Goal: Task Accomplishment & Management: Use online tool/utility

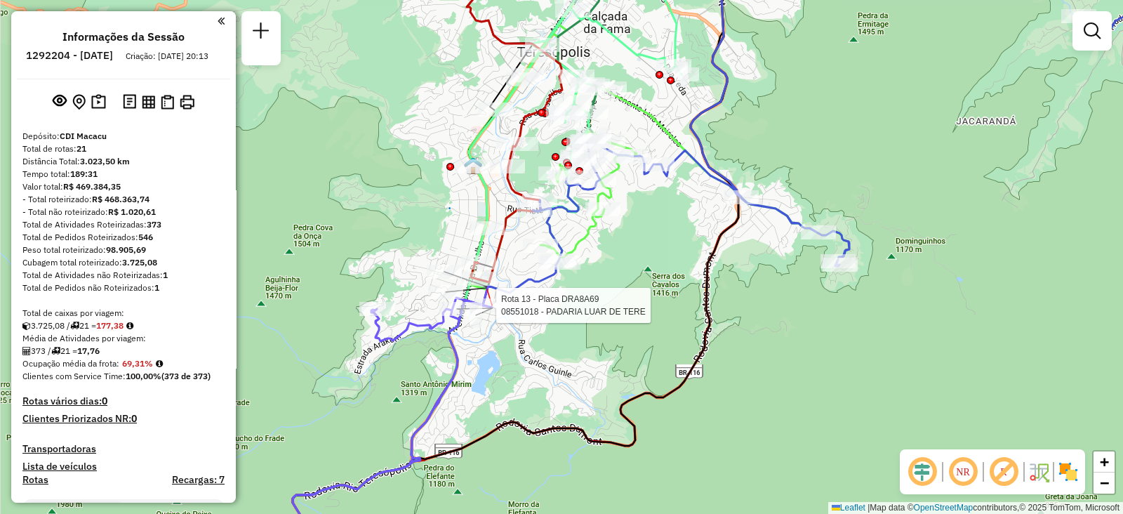
select select "**********"
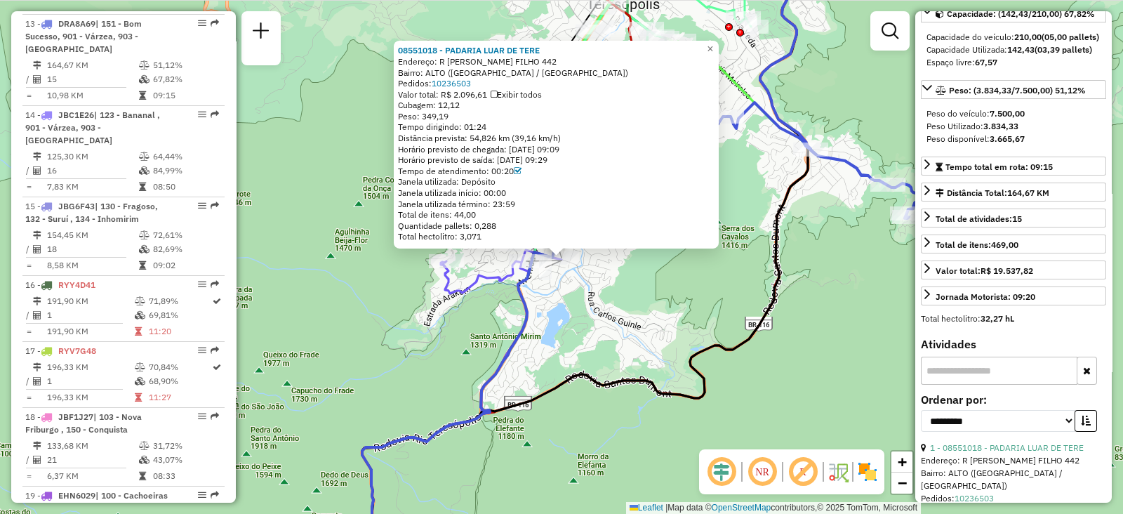
scroll to position [350, 0]
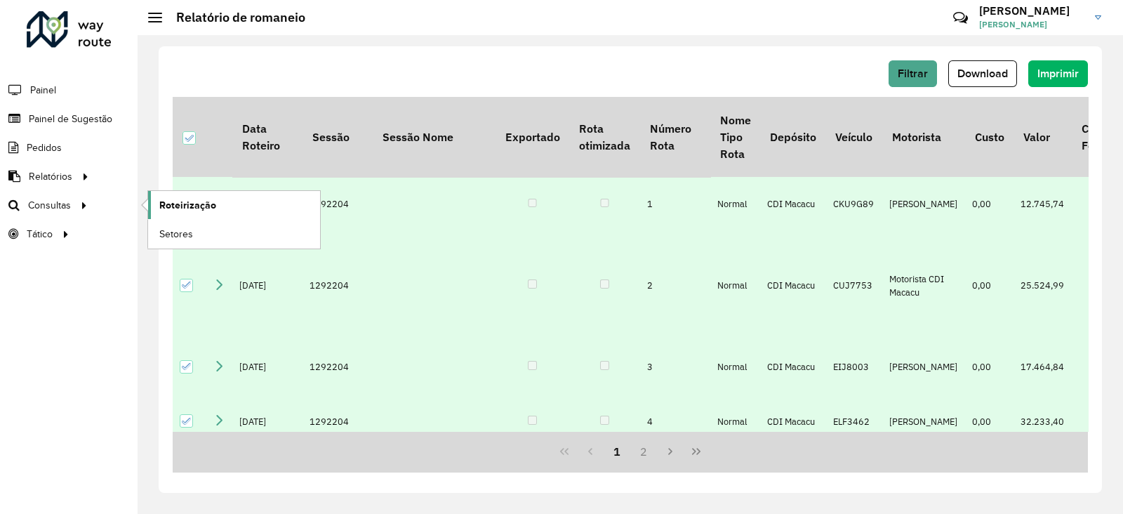
click at [183, 204] on span "Roteirização" at bounding box center [187, 205] width 57 height 15
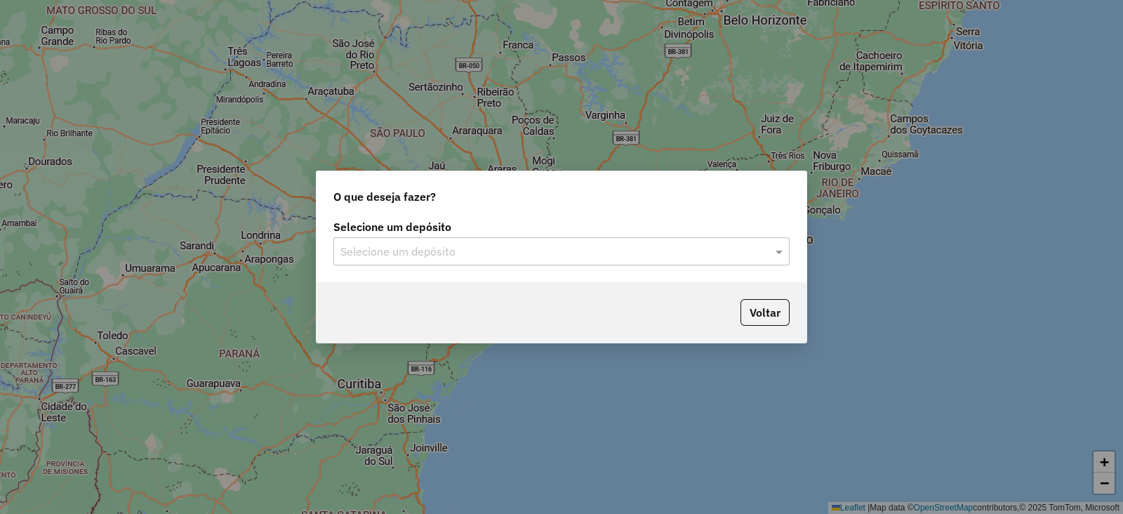
click at [424, 257] on input "text" at bounding box center [548, 252] width 414 height 17
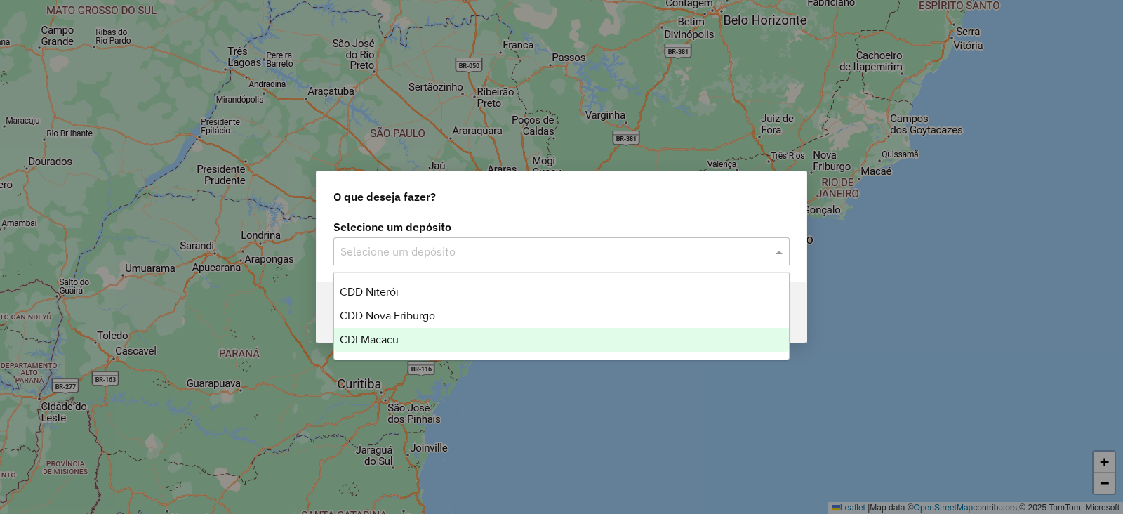
click at [366, 343] on span "CDI Macacu" at bounding box center [369, 340] width 59 height 12
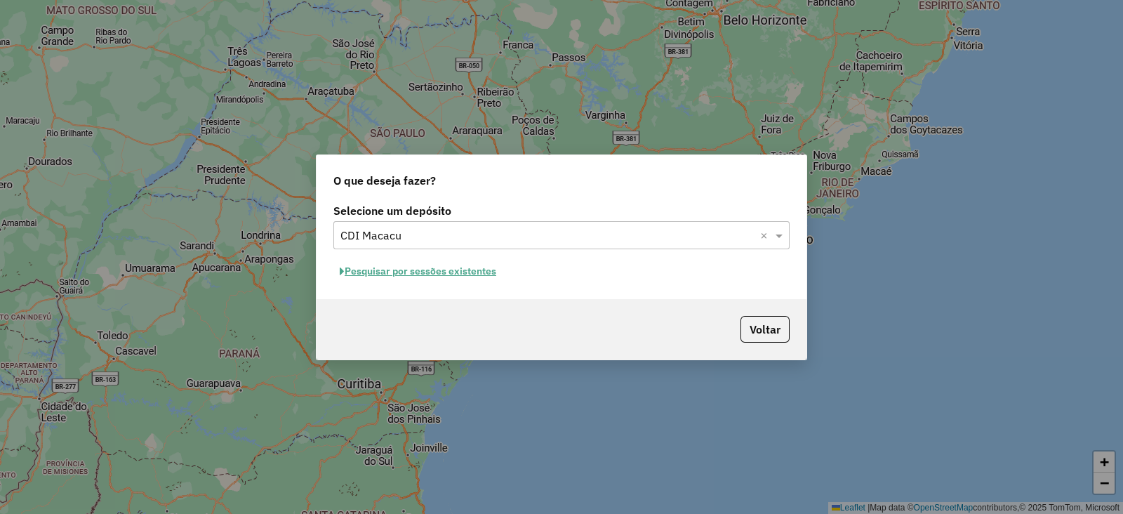
click at [389, 274] on button "Pesquisar por sessões existentes" at bounding box center [418, 271] width 169 height 22
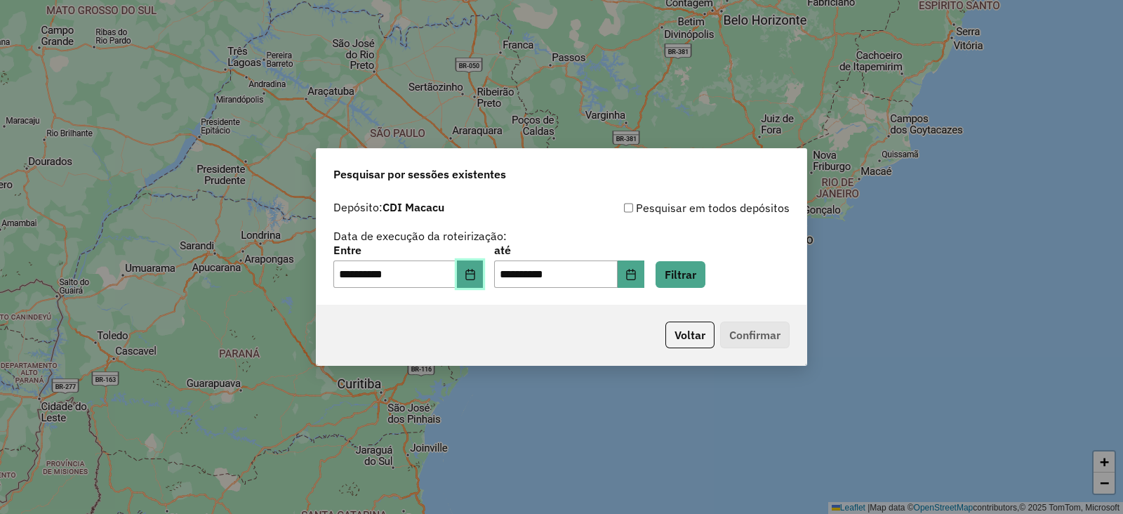
click at [475, 274] on icon "Choose Date" at bounding box center [470, 274] width 9 height 11
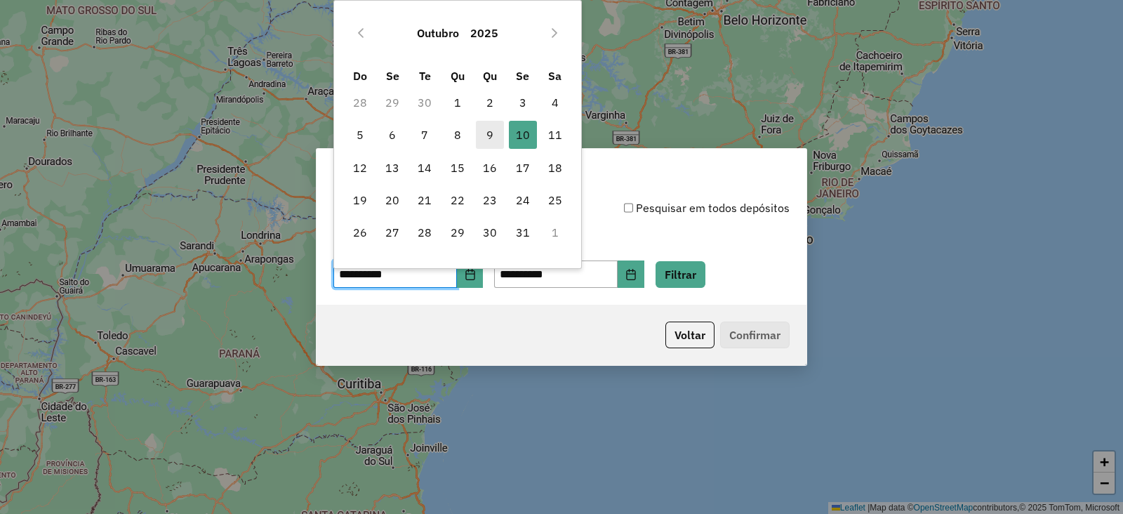
click at [492, 131] on span "9" at bounding box center [490, 135] width 28 height 28
type input "**********"
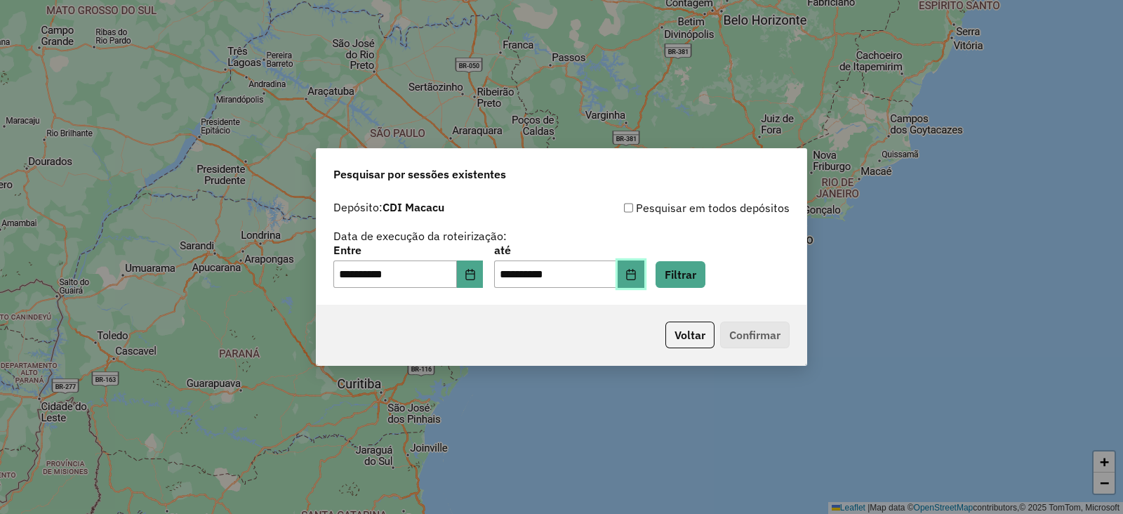
click at [645, 275] on button "Choose Date" at bounding box center [631, 274] width 27 height 28
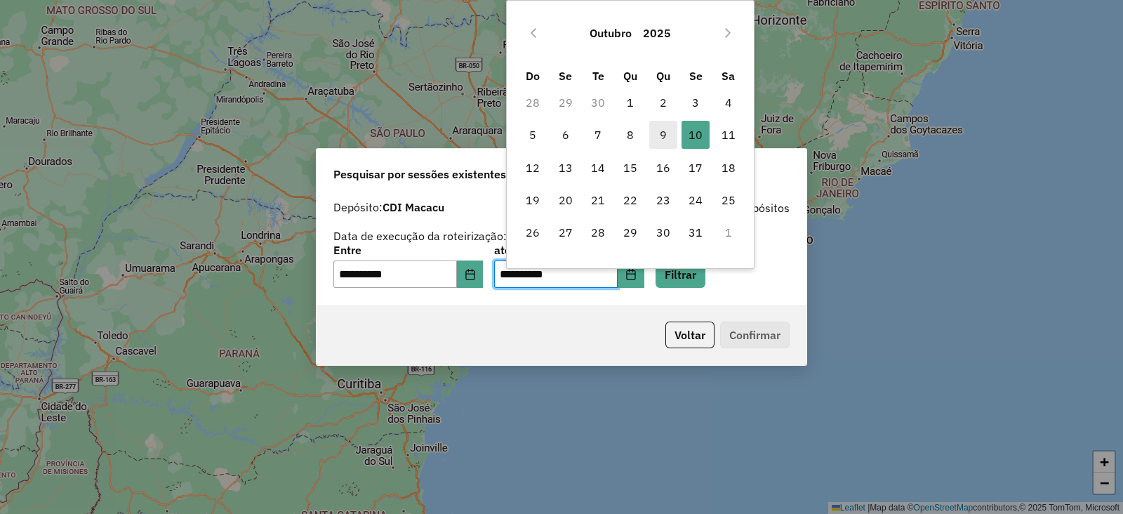
click at [654, 138] on span "9" at bounding box center [663, 135] width 28 height 28
type input "**********"
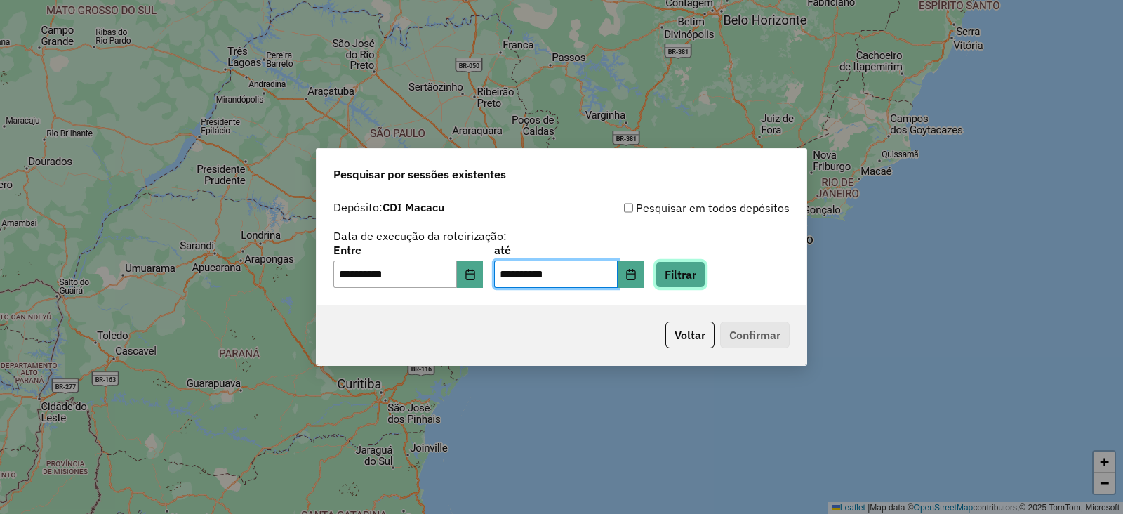
click at [701, 277] on button "Filtrar" at bounding box center [681, 274] width 50 height 27
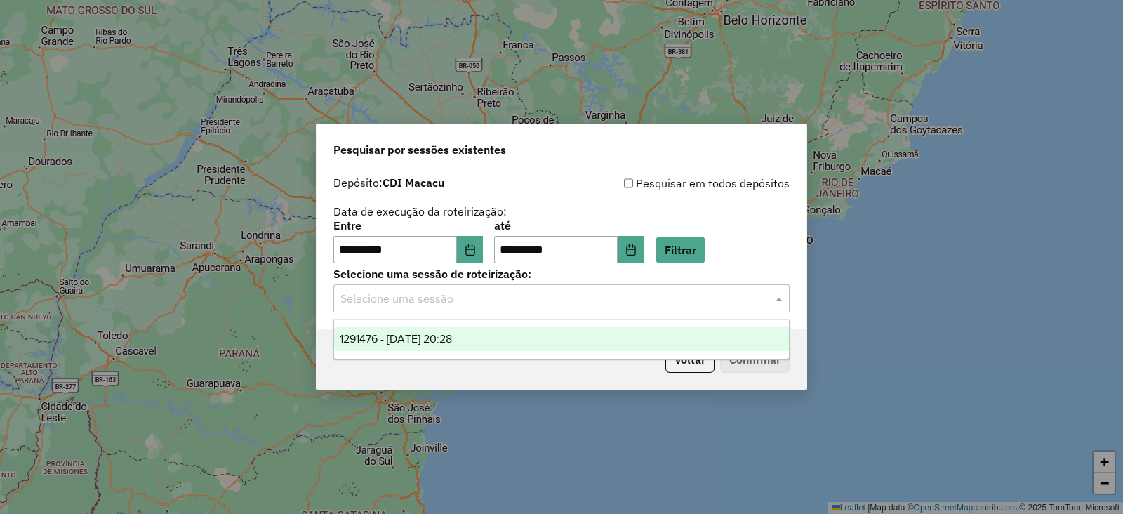
click at [409, 301] on input "text" at bounding box center [548, 299] width 414 height 17
click at [411, 333] on span "1291476 - 09/10/2025 20:28" at bounding box center [396, 339] width 112 height 12
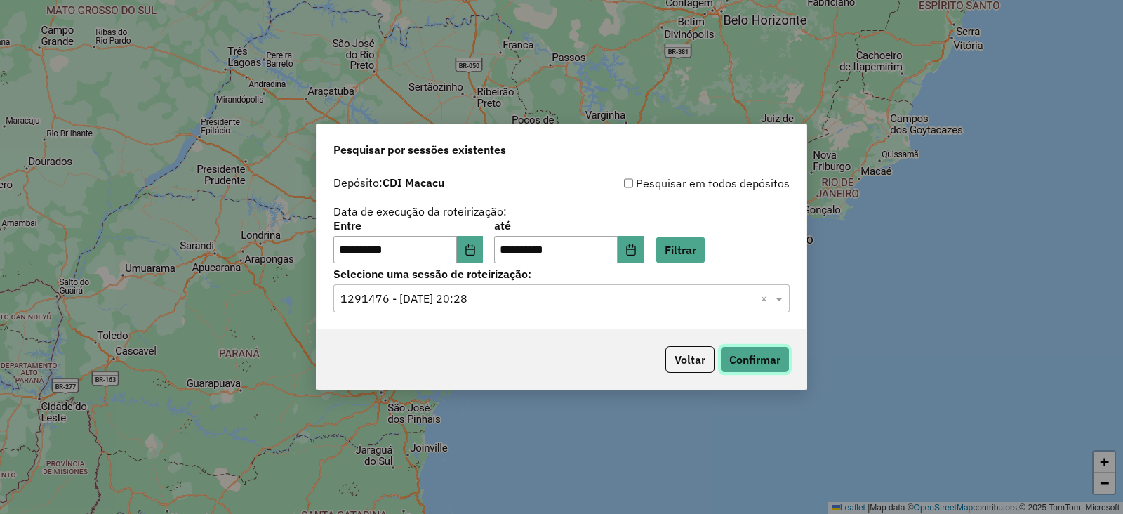
click at [755, 357] on button "Confirmar" at bounding box center [755, 359] width 70 height 27
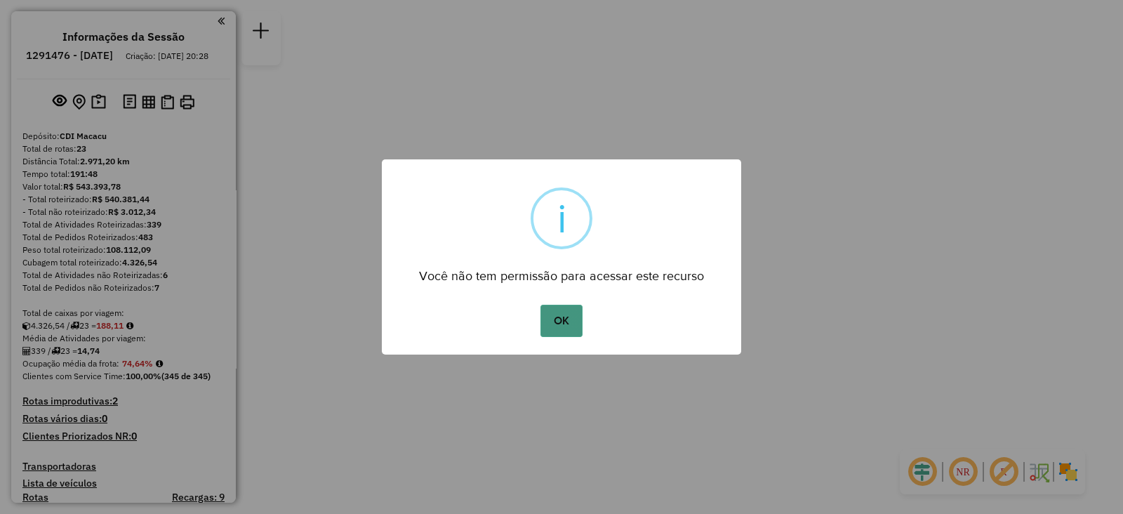
click at [550, 324] on button "OK" at bounding box center [561, 321] width 41 height 32
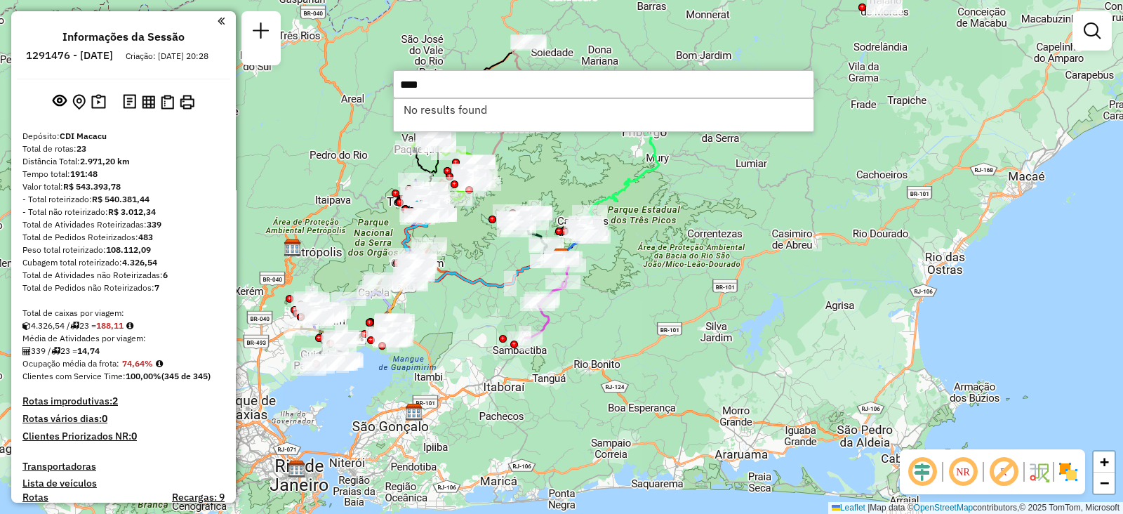
type input "****"
drag, startPoint x: 843, startPoint y: 246, endPoint x: 836, endPoint y: 242, distance: 8.5
click at [843, 246] on div "Janela de atendimento Grade de atendimento Capacidade Transportadoras Veículos …" at bounding box center [561, 257] width 1123 height 514
type input "*****"
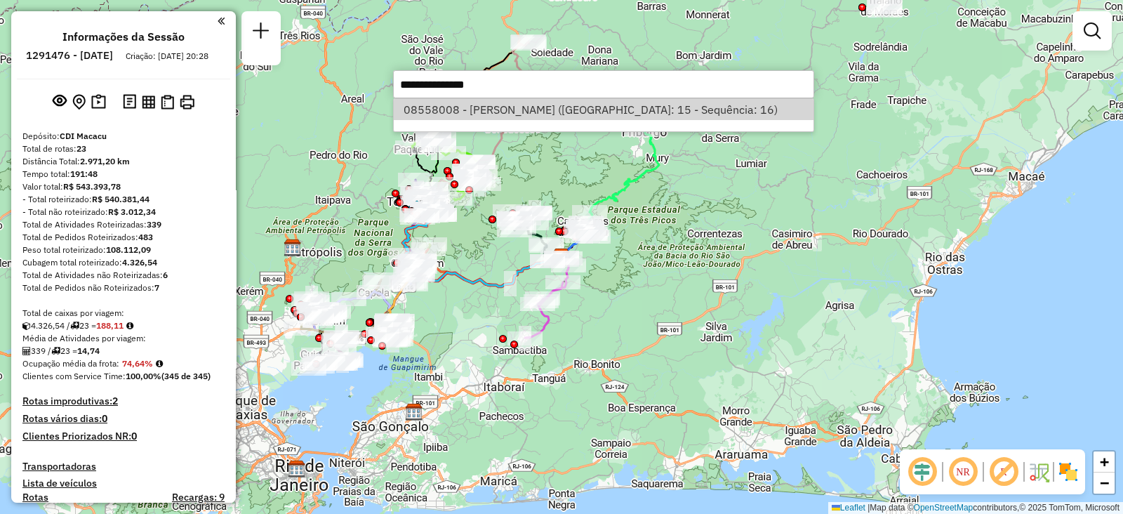
select select "**********"
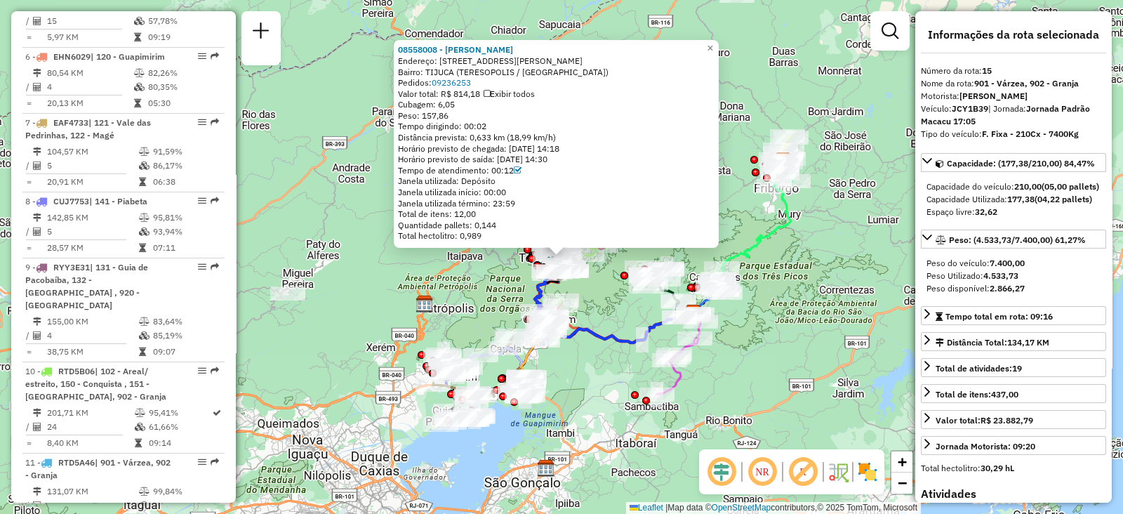
scroll to position [1649, 0]
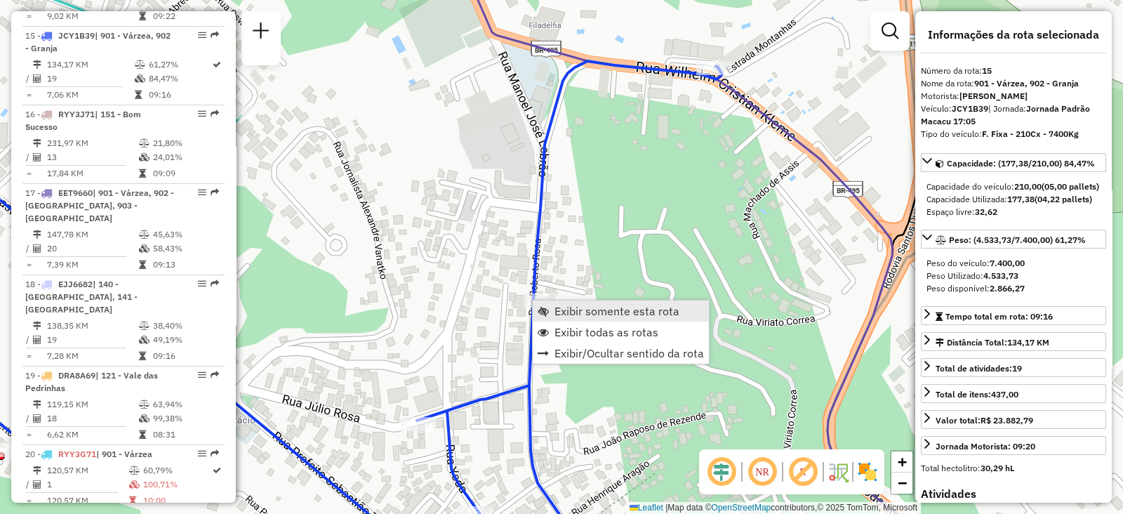
click at [574, 308] on span "Exibir somente esta rota" at bounding box center [617, 310] width 125 height 11
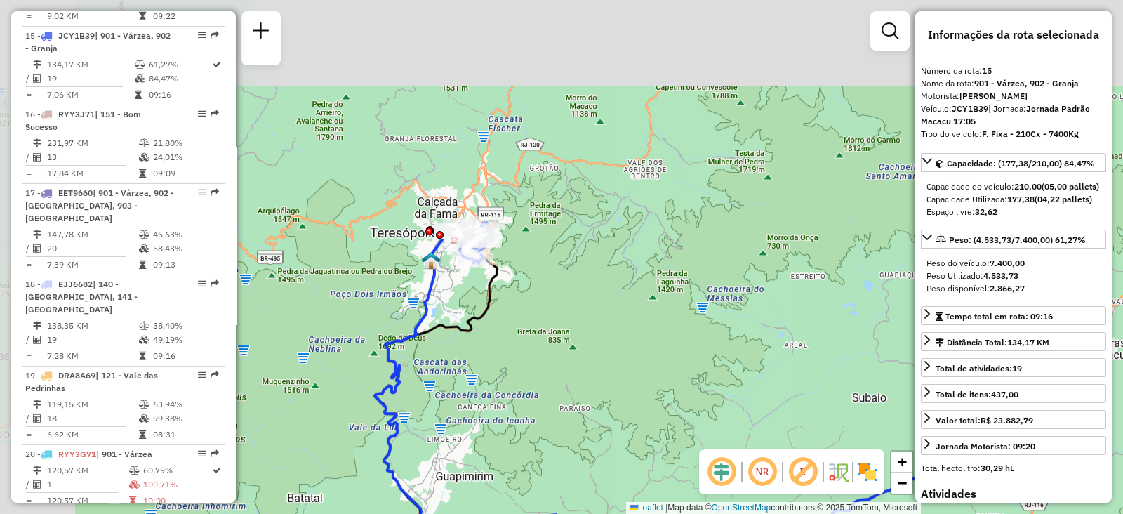
drag, startPoint x: 487, startPoint y: 235, endPoint x: 593, endPoint y: 305, distance: 127.2
click at [592, 305] on div "Janela de atendimento Grade de atendimento Capacidade Transportadoras Veículos …" at bounding box center [561, 257] width 1123 height 514
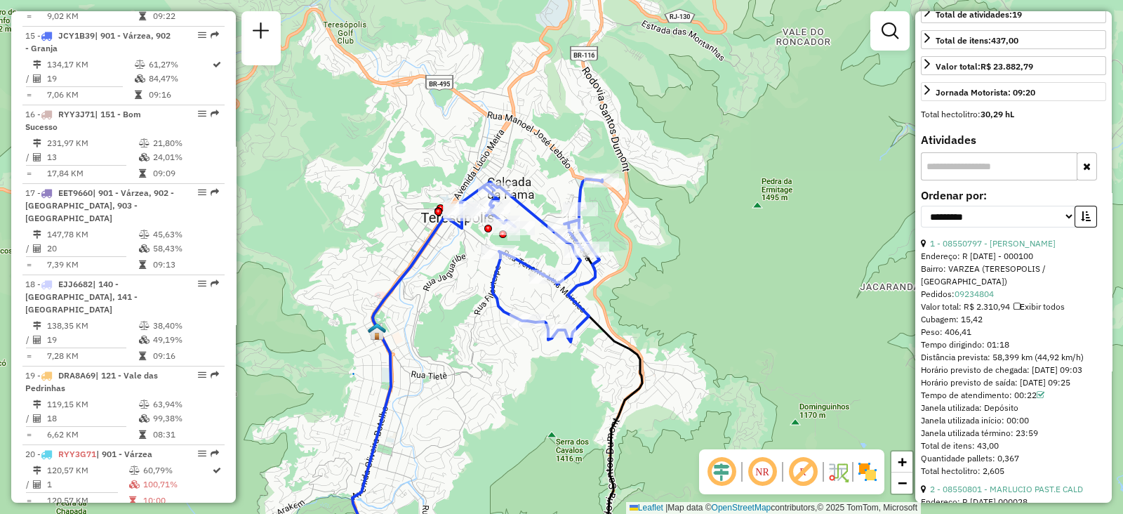
scroll to position [439, 0]
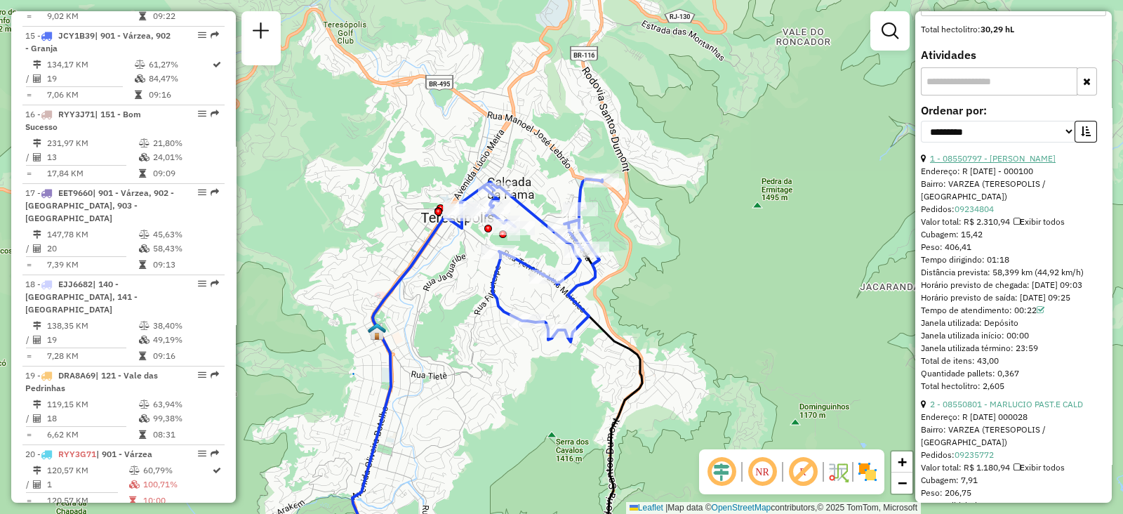
click at [956, 164] on link "1 - 08550797 - ADILSON DE MELLO NUN" at bounding box center [993, 158] width 126 height 11
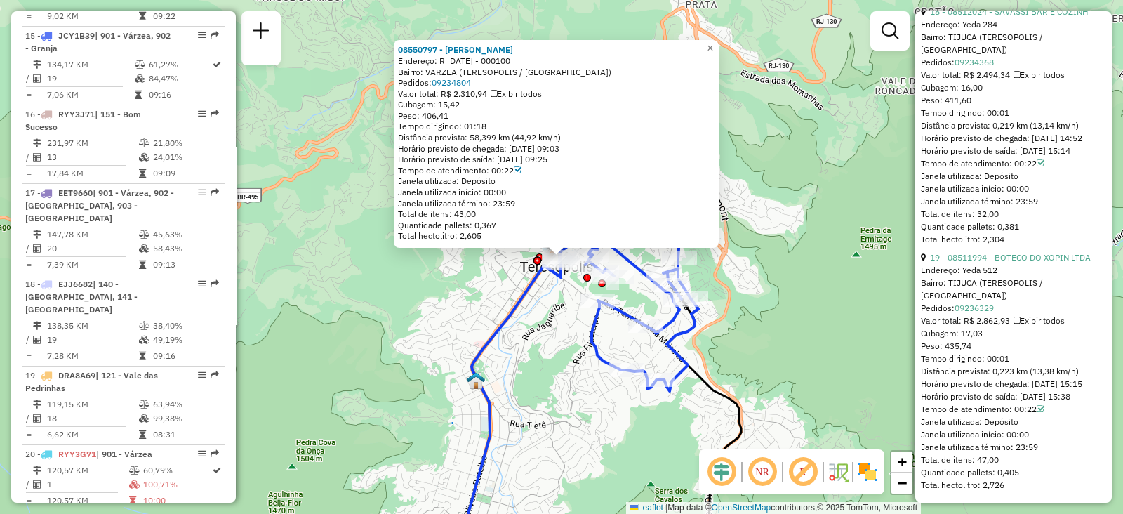
scroll to position [4906, 0]
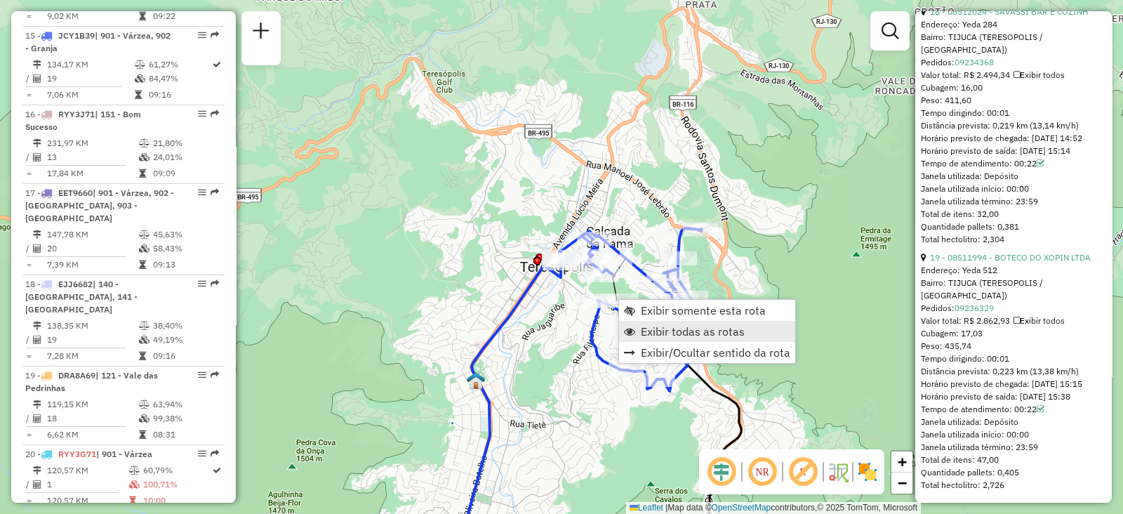
click at [651, 333] on span "Exibir todas as rotas" at bounding box center [693, 331] width 104 height 11
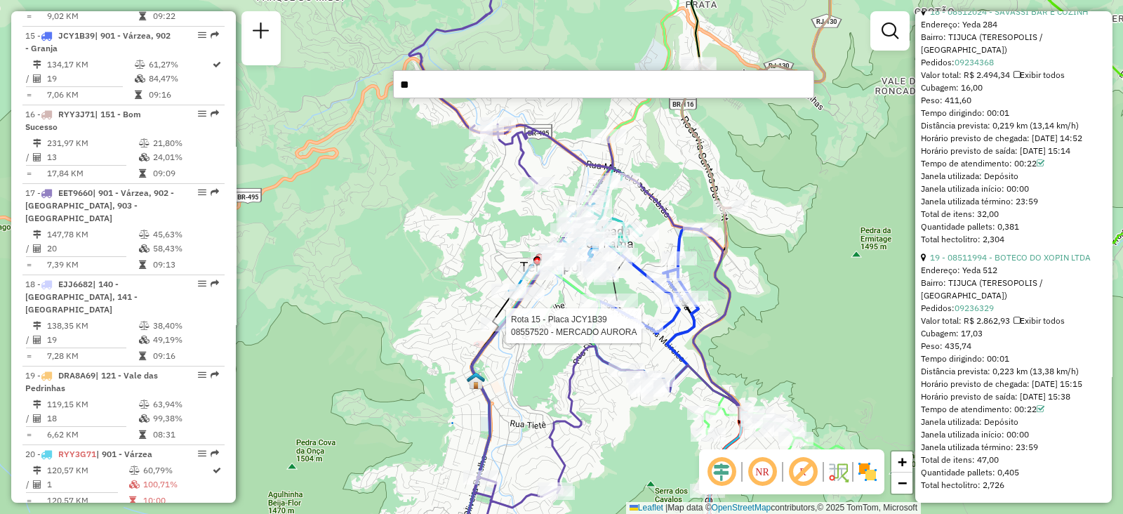
type input "***"
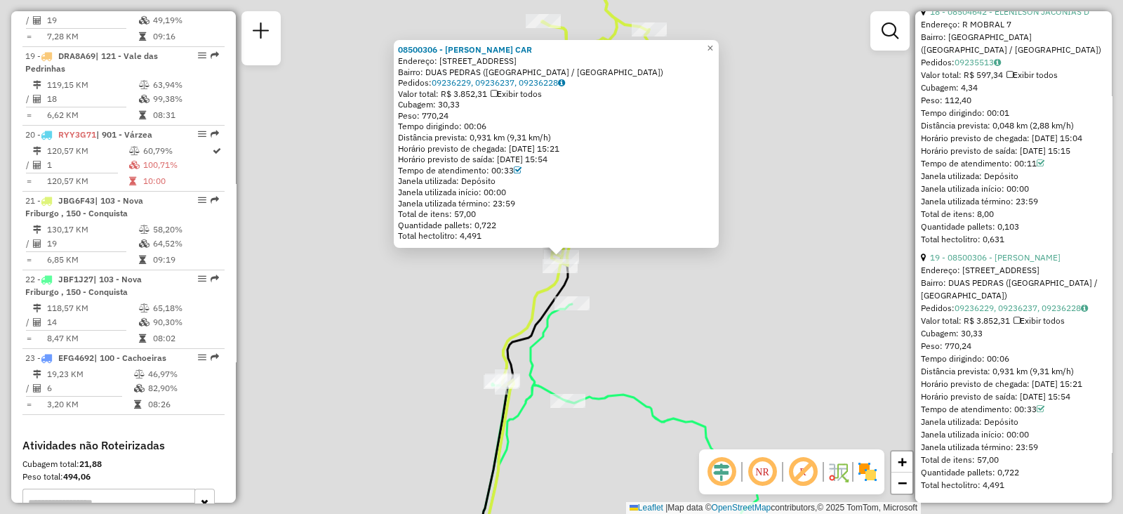
scroll to position [2082, 0]
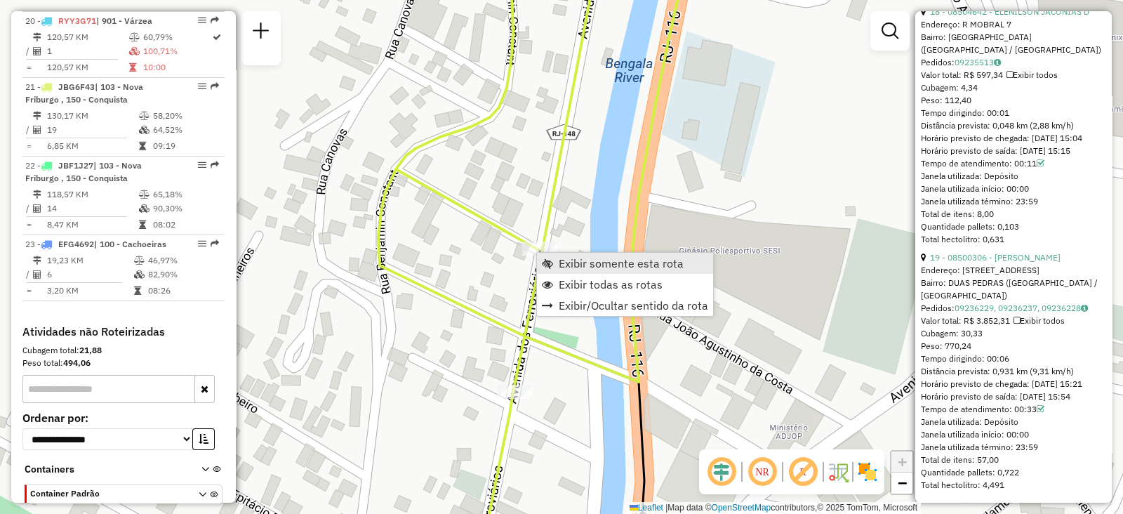
click at [555, 264] on link "Exibir somente esta rota" at bounding box center [625, 263] width 176 height 21
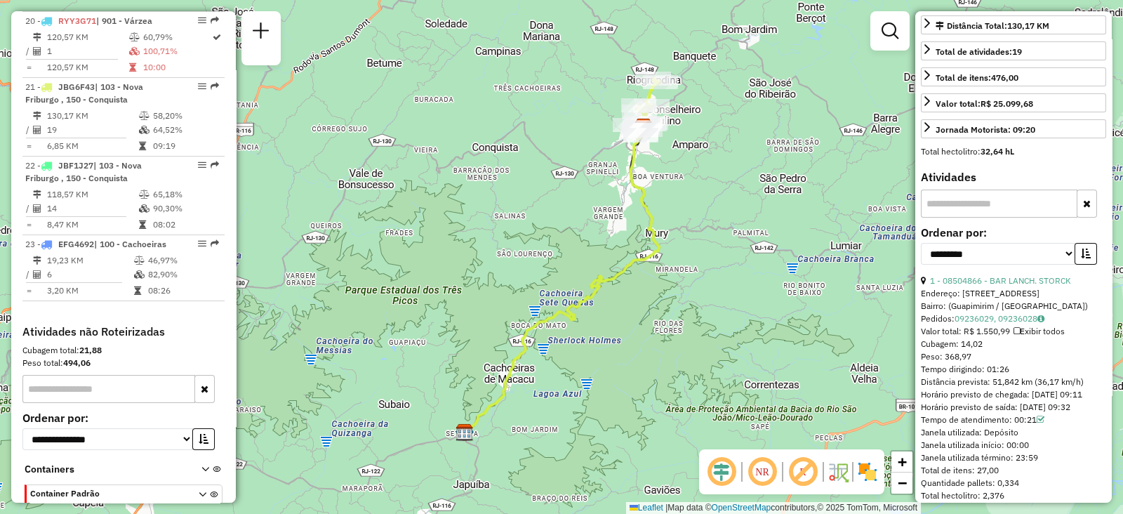
scroll to position [0, 0]
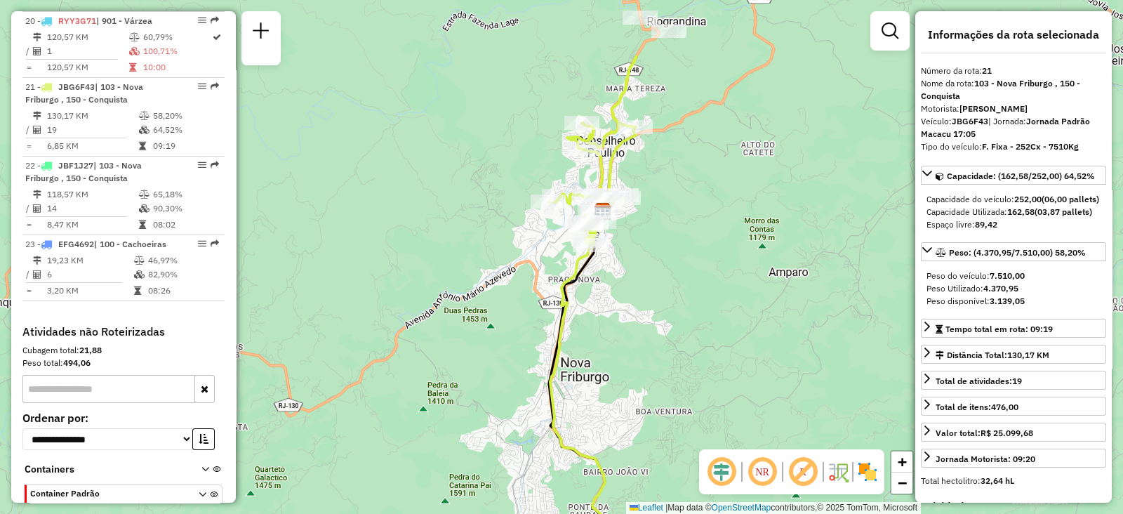
drag, startPoint x: 669, startPoint y: 147, endPoint x: 751, endPoint y: 272, distance: 148.6
click at [751, 275] on div "Janela de atendimento Grade de atendimento Capacidade Transportadoras Veículos …" at bounding box center [561, 257] width 1123 height 514
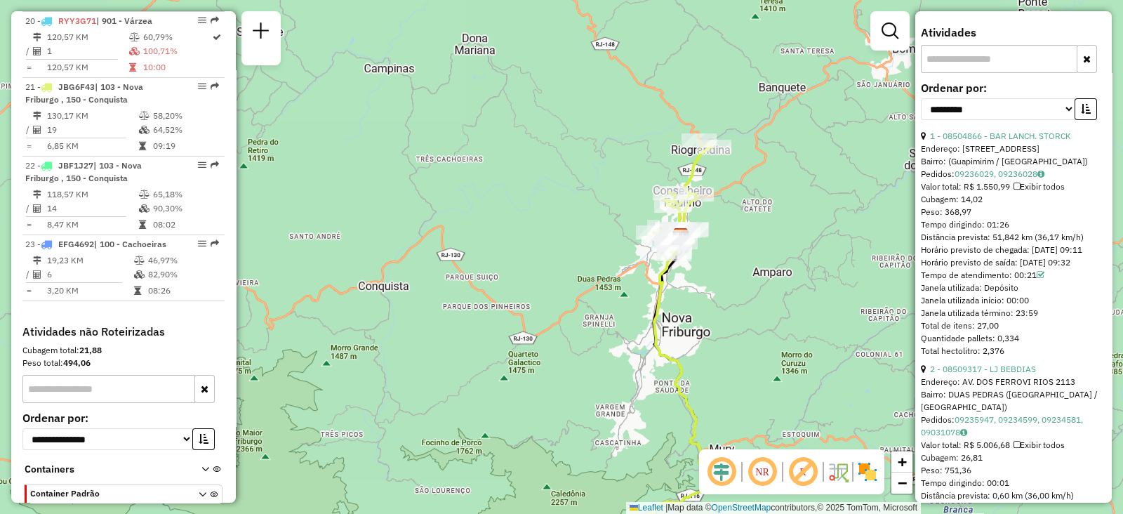
scroll to position [505, 0]
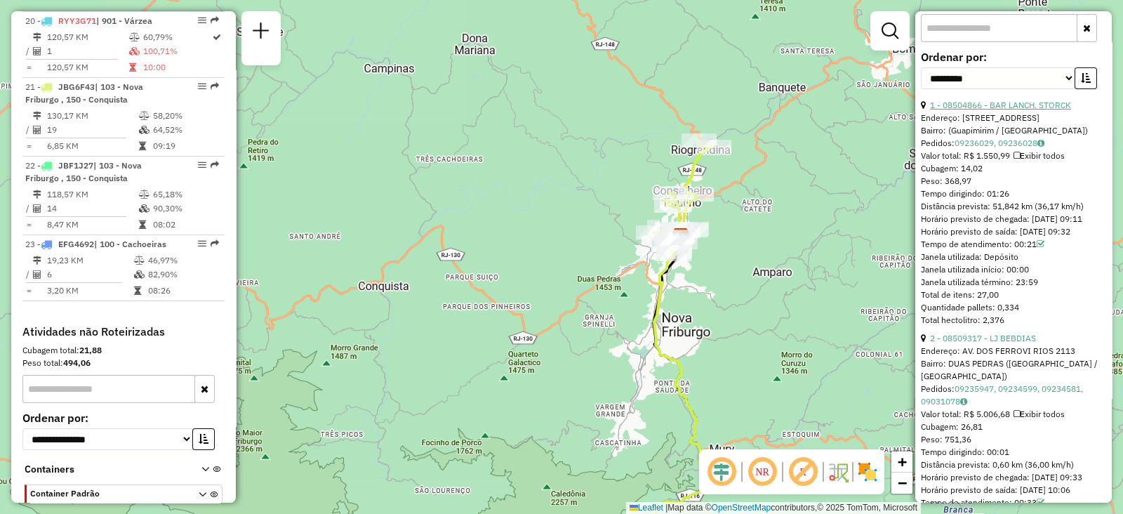
click at [975, 110] on link "1 - 08504866 - BAR LANCH. STORCK" at bounding box center [1000, 105] width 141 height 11
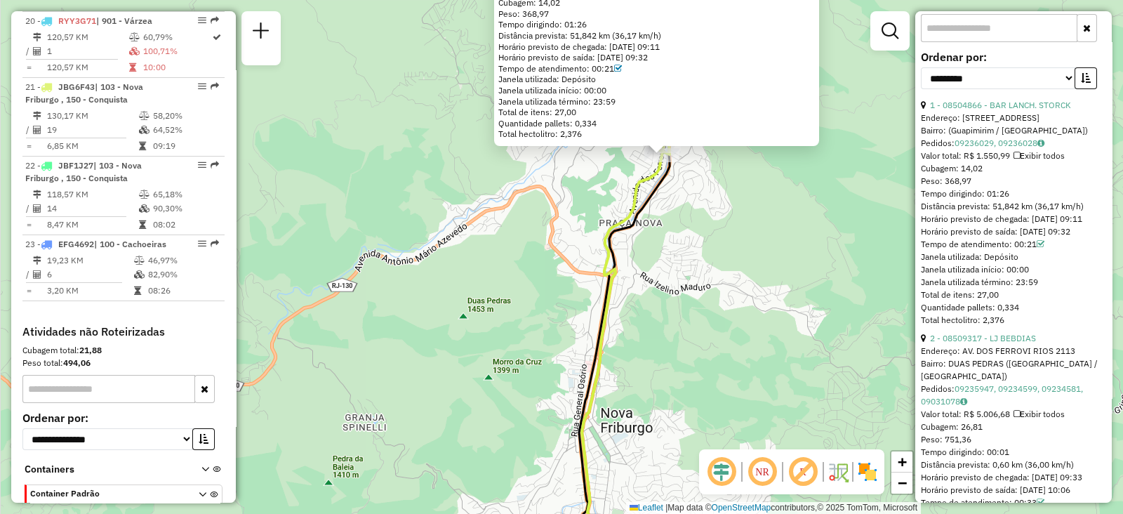
drag, startPoint x: 653, startPoint y: 247, endPoint x: 752, endPoint y: 217, distance: 103.5
click at [752, 217] on div "08504866 - BAR LANCH. STORCK Endereço: Estrada do Bananal, 2480 Bairro: (Guapim…" at bounding box center [561, 257] width 1123 height 514
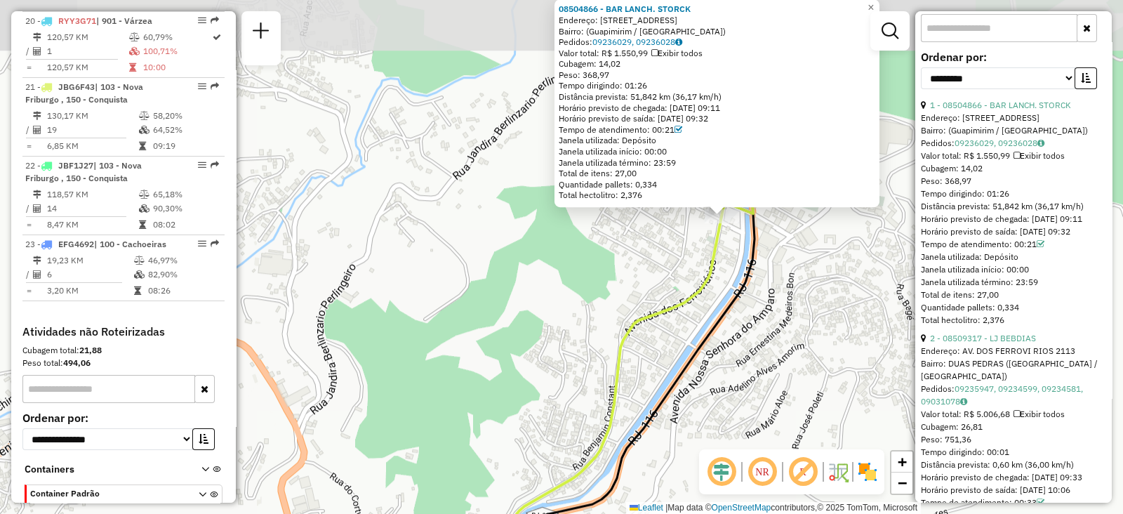
drag, startPoint x: 626, startPoint y: 166, endPoint x: 485, endPoint y: 350, distance: 231.9
click at [501, 373] on div "08504866 - BAR LANCH. STORCK Endereço: Estrada do Bananal, 2480 Bairro: (Guapim…" at bounding box center [561, 257] width 1123 height 514
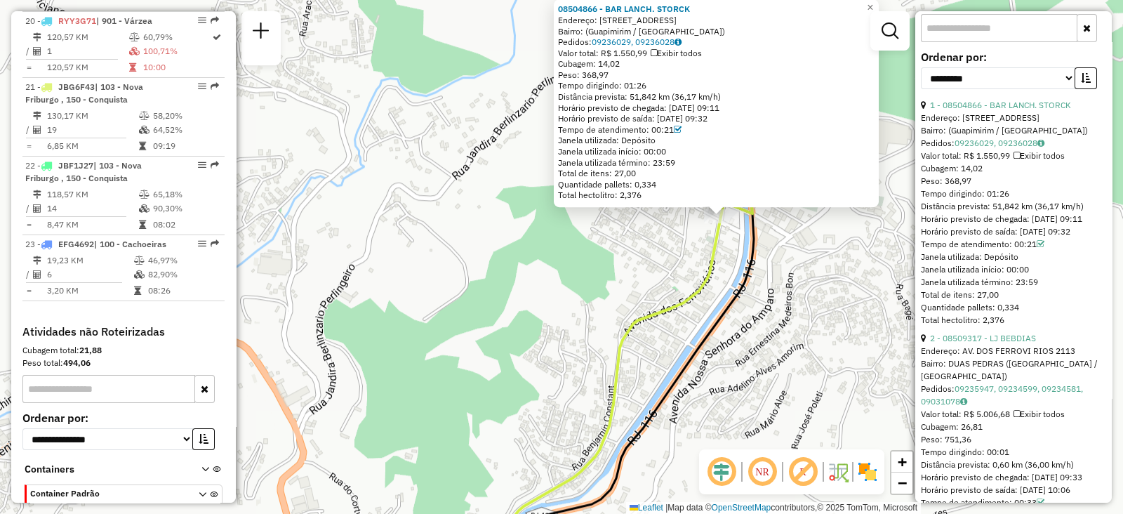
click at [479, 233] on div "08504866 - BAR LANCH. STORCK Endereço: Estrada do Bananal, 2480 Bairro: (Guapim…" at bounding box center [561, 257] width 1123 height 514
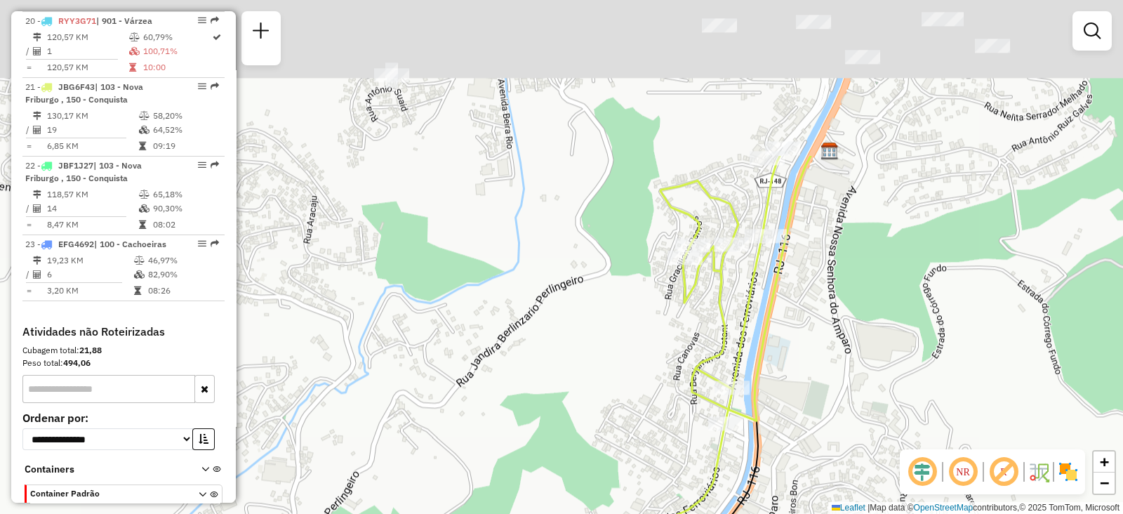
drag, startPoint x: 495, startPoint y: 220, endPoint x: 501, endPoint y: 447, distance: 226.9
click at [501, 447] on div "Janela de atendimento Grade de atendimento Capacidade Transportadoras Veículos …" at bounding box center [561, 257] width 1123 height 514
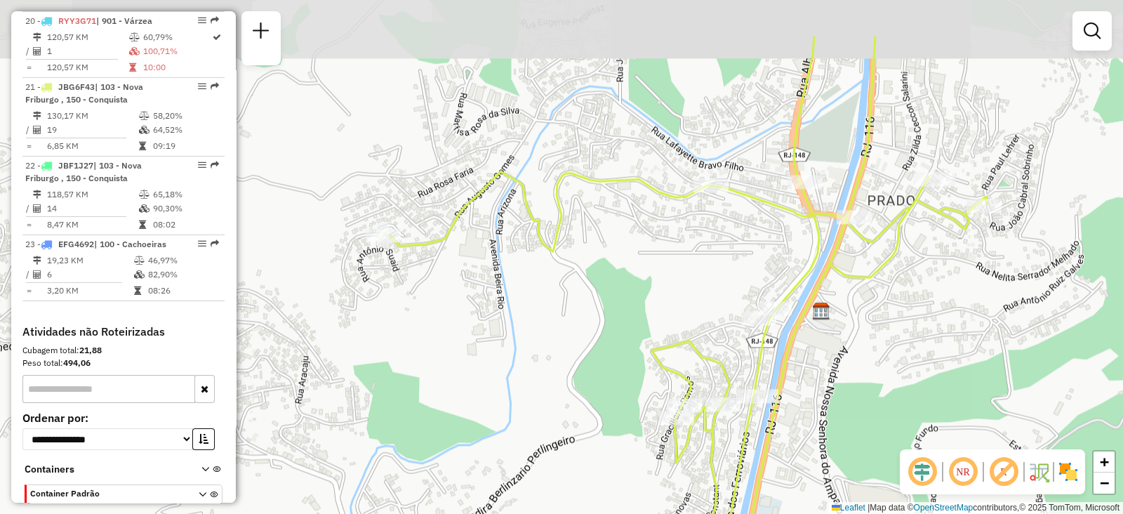
drag, startPoint x: 641, startPoint y: 154, endPoint x: 618, endPoint y: 242, distance: 91.5
click at [618, 242] on div "Janela de atendimento Grade de atendimento Capacidade Transportadoras Veículos …" at bounding box center [561, 257] width 1123 height 514
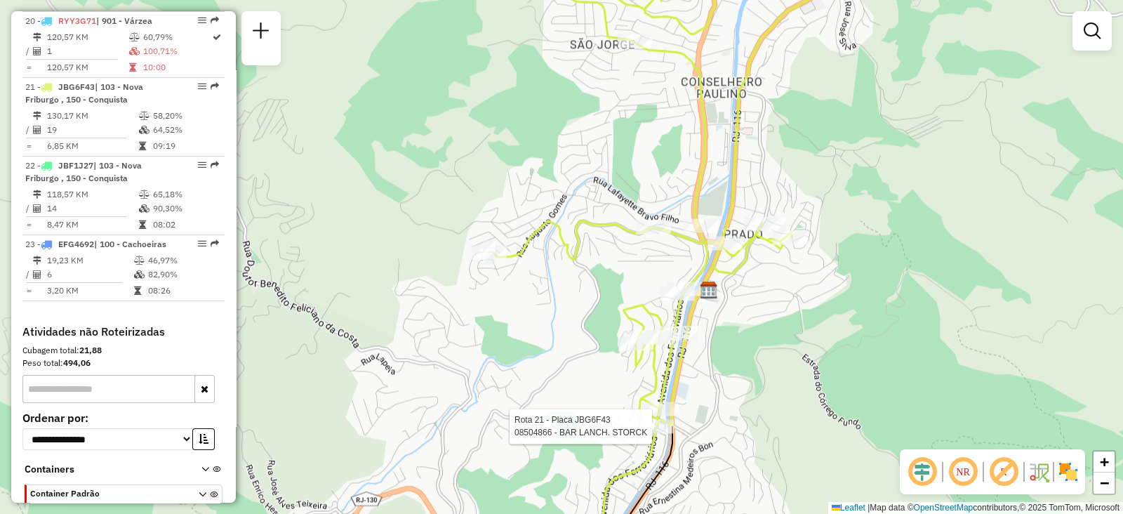
select select "**********"
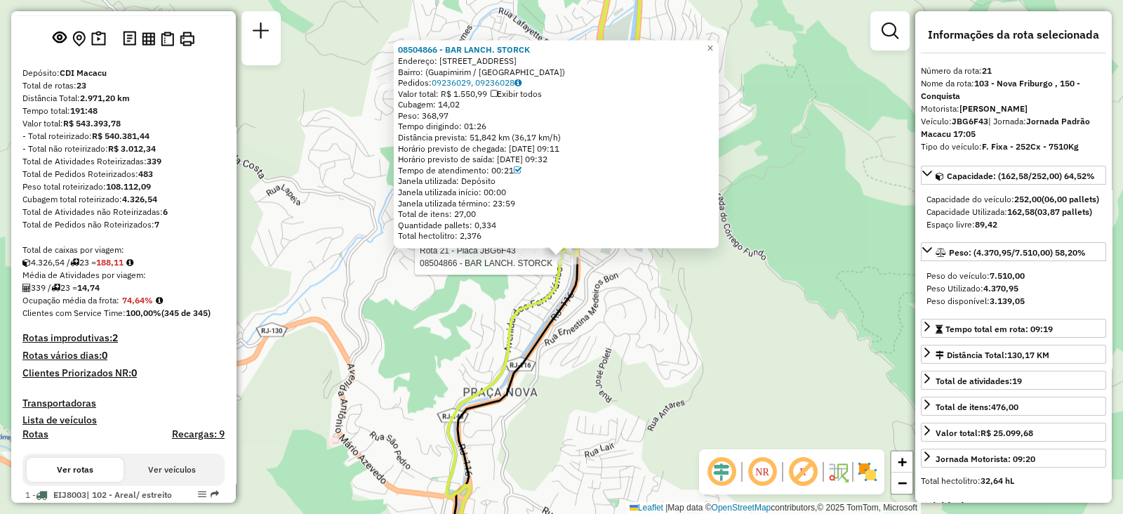
scroll to position [0, 0]
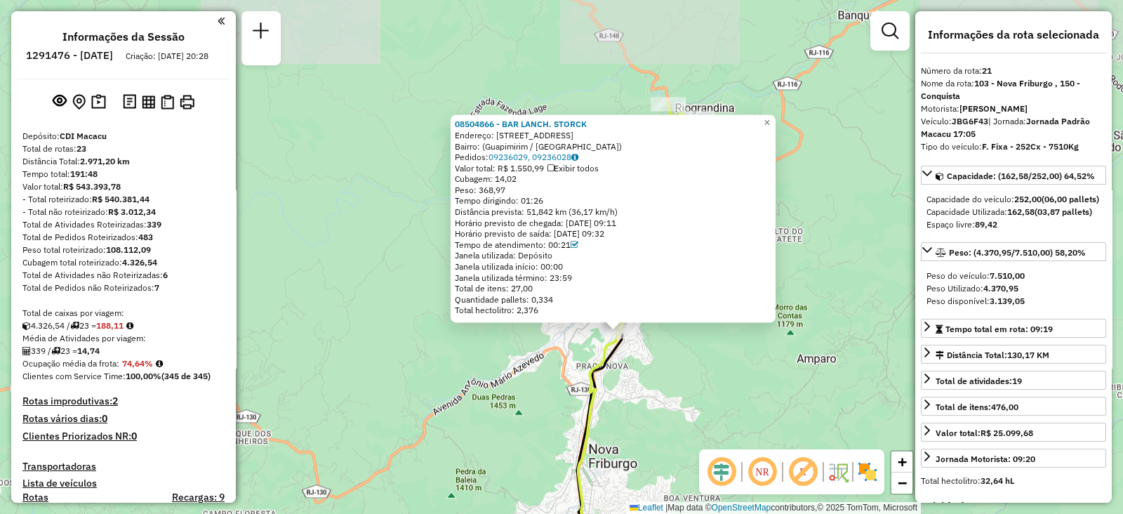
click at [690, 375] on div "08504866 - BAR LANCH. STORCK Endereço: Estrada do Bananal, 2480 Bairro: (Guapim…" at bounding box center [561, 257] width 1123 height 514
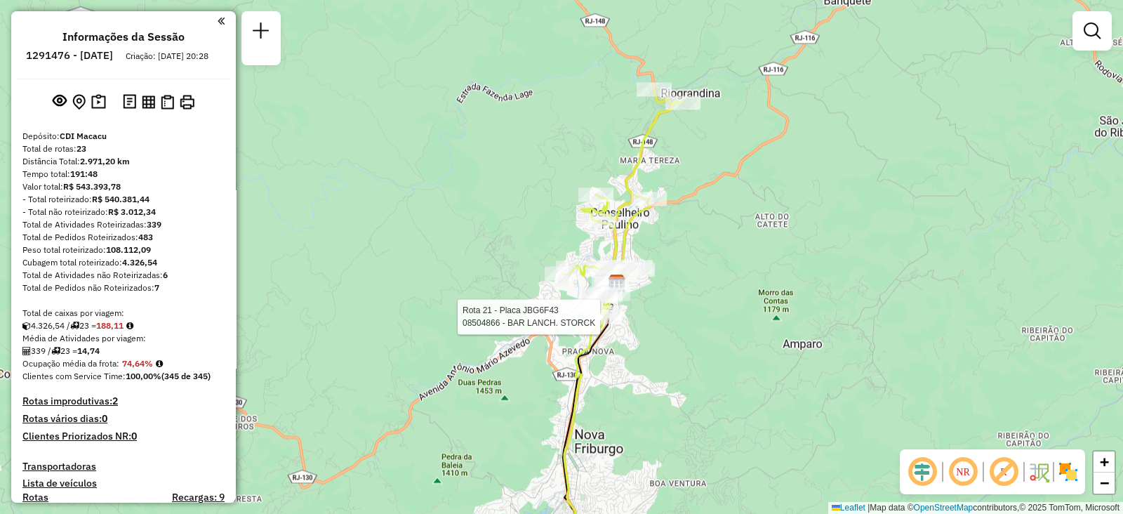
select select "**********"
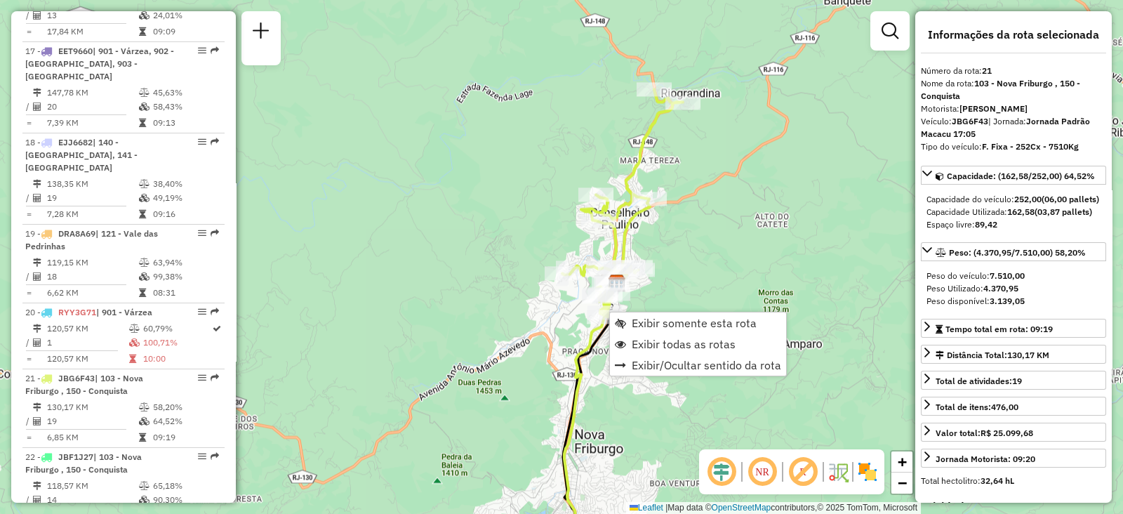
scroll to position [2082, 0]
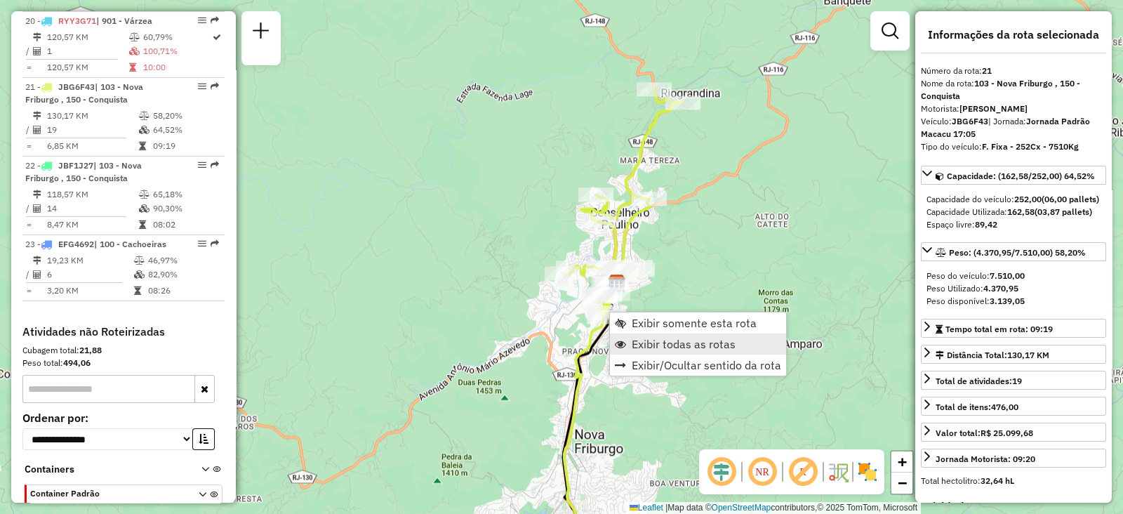
click at [638, 344] on span "Exibir todas as rotas" at bounding box center [684, 343] width 104 height 11
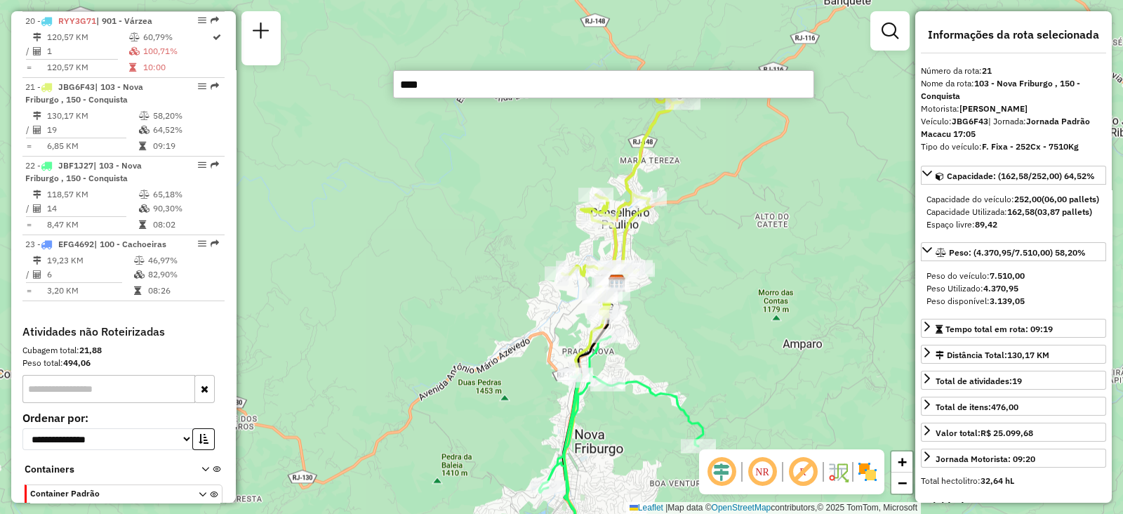
type input "*****"
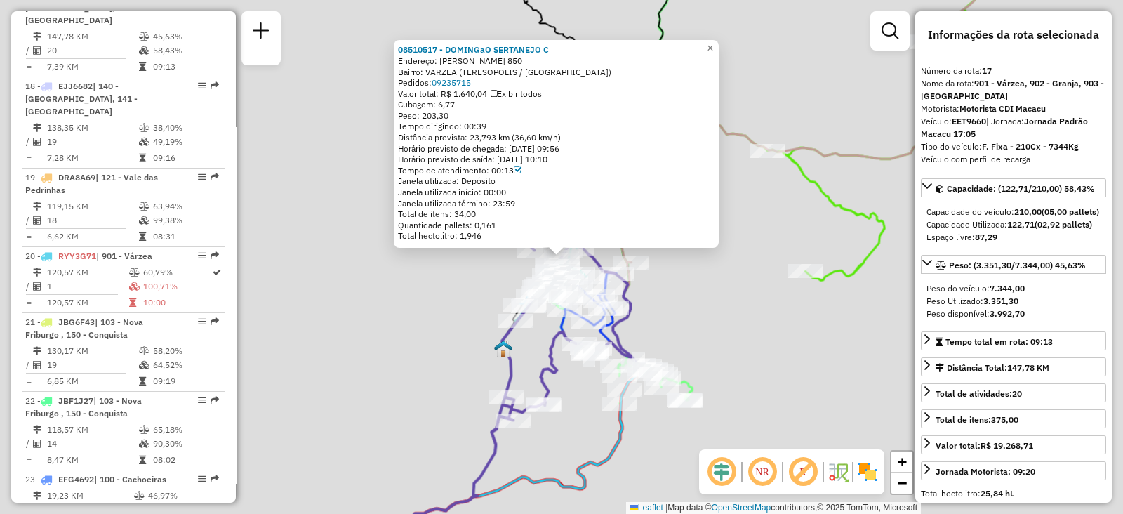
scroll to position [1805, 0]
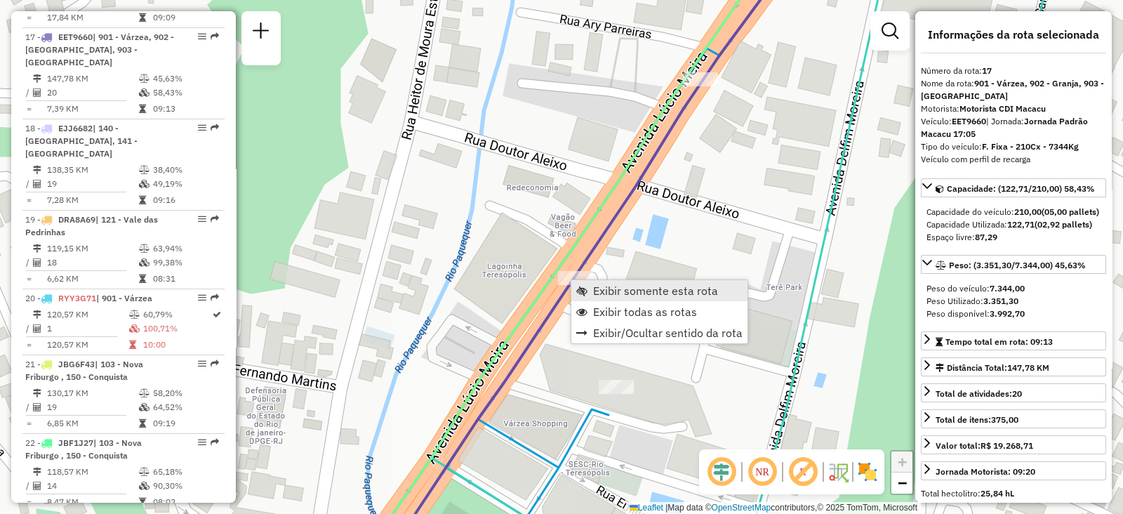
click at [588, 290] on link "Exibir somente esta rota" at bounding box center [660, 290] width 176 height 21
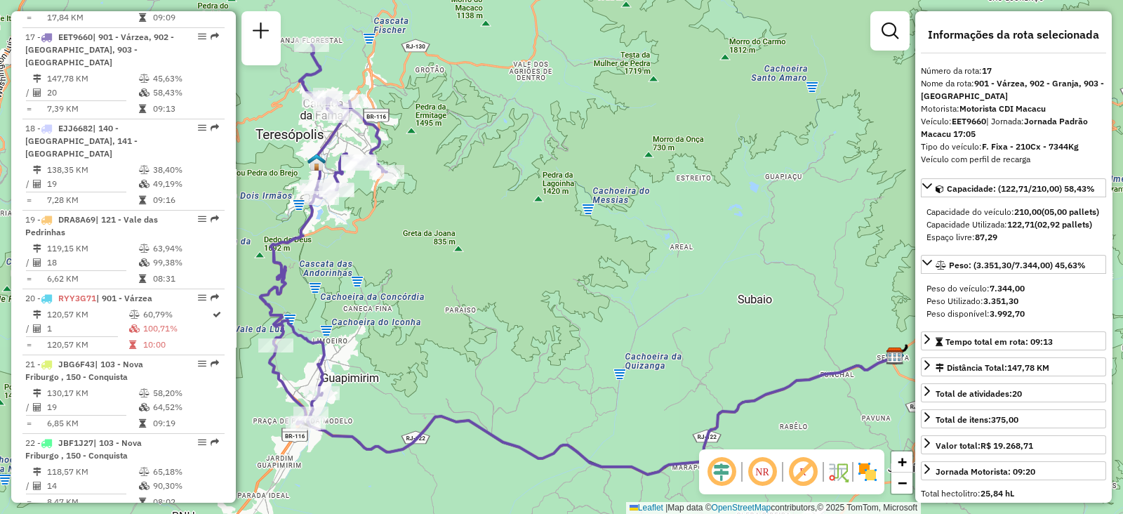
drag, startPoint x: 418, startPoint y: 228, endPoint x: 426, endPoint y: 229, distance: 8.5
click at [426, 229] on div "Janela de atendimento Grade de atendimento Capacidade Transportadoras Veículos …" at bounding box center [561, 257] width 1123 height 514
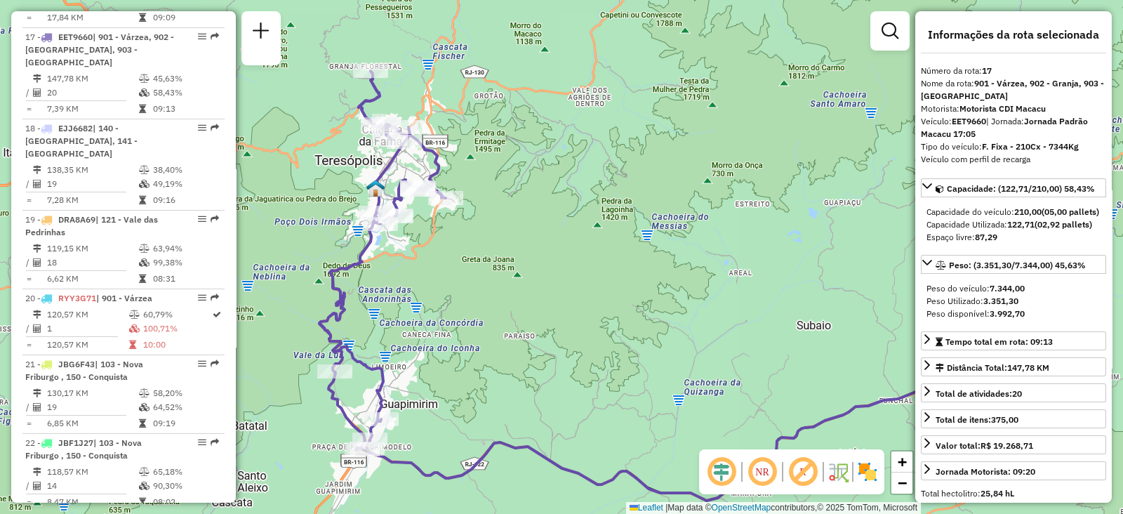
drag, startPoint x: 437, startPoint y: 230, endPoint x: 517, endPoint y: 291, distance: 100.1
click at [517, 291] on div "Janela de atendimento Grade de atendimento Capacidade Transportadoras Veículos …" at bounding box center [561, 257] width 1123 height 514
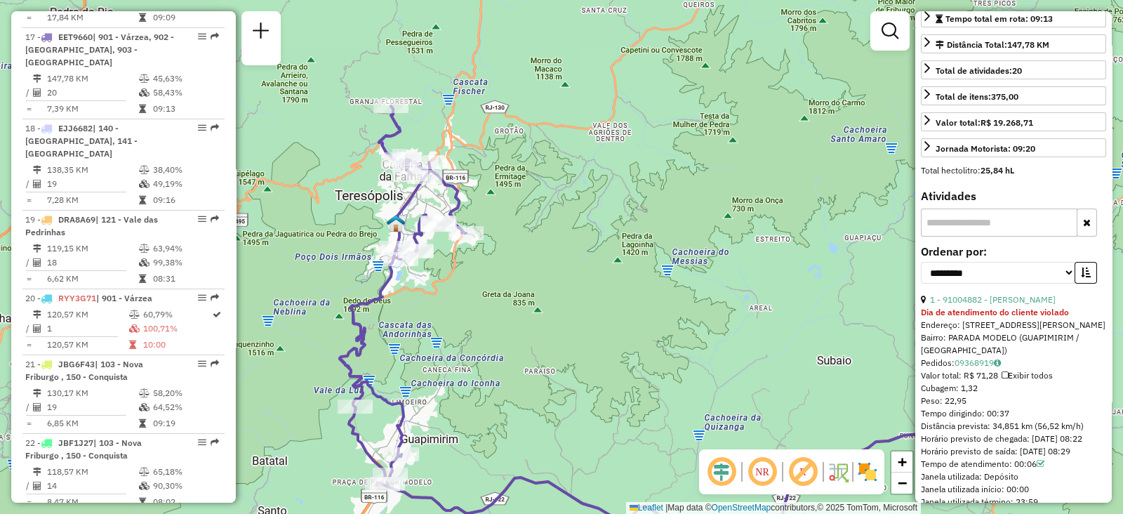
scroll to position [350, 0]
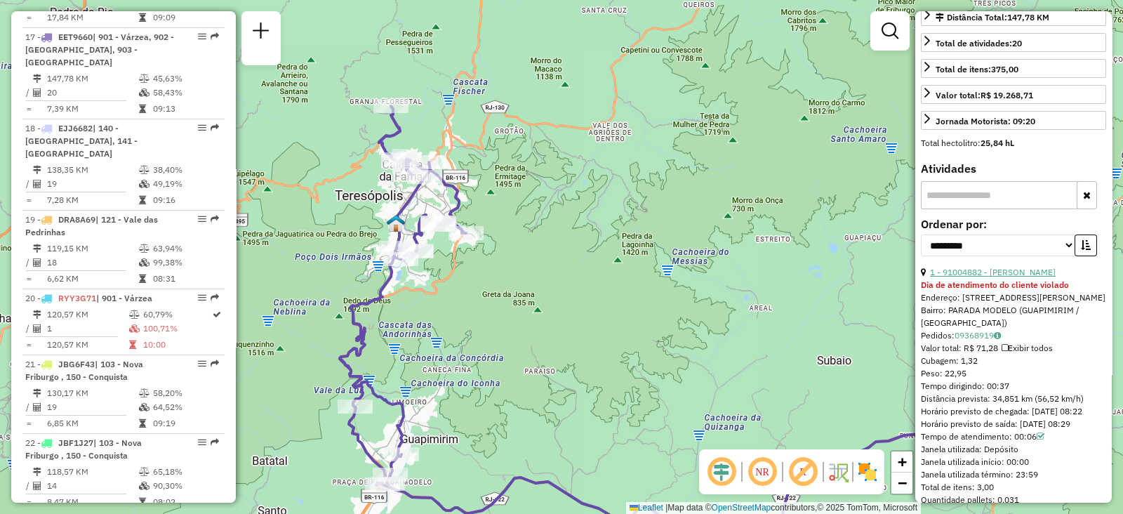
click at [994, 277] on link "1 - 91004882 - ANA PAULA RODRIGUES" at bounding box center [993, 272] width 126 height 11
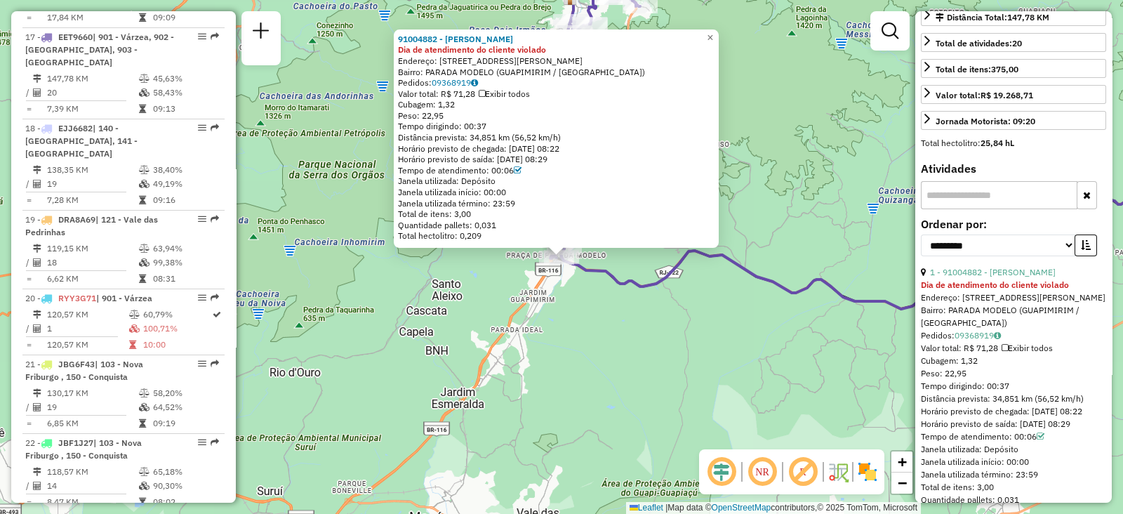
click at [562, 381] on div "91004882 - ANA PAULA RODRIGUES Dia de atendimento do cliente violado Endereço: …" at bounding box center [561, 257] width 1123 height 514
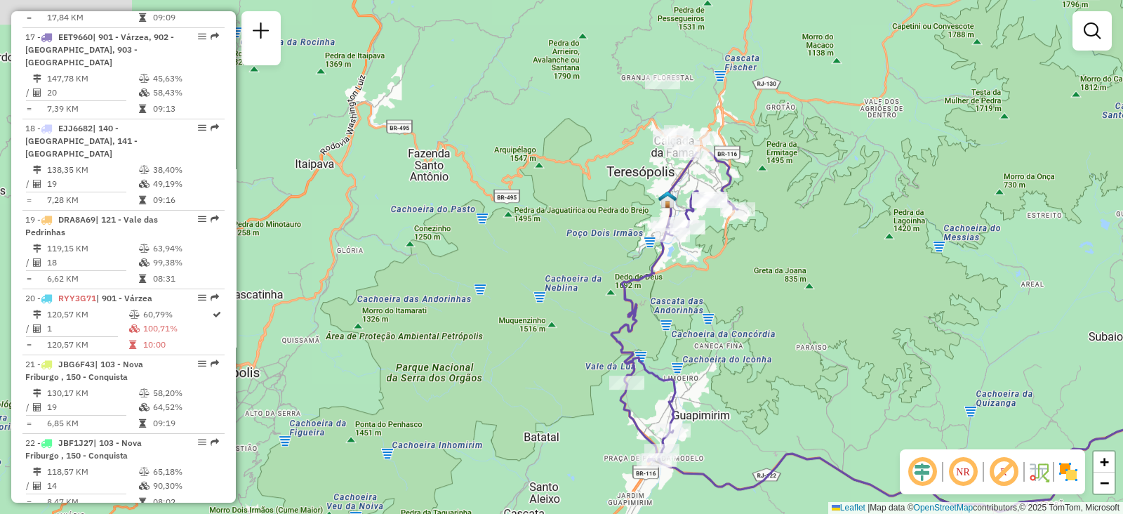
drag, startPoint x: 425, startPoint y: 190, endPoint x: 505, endPoint y: 341, distance: 170.3
click at [505, 341] on div "Janela de atendimento Grade de atendimento Capacidade Transportadoras Veículos …" at bounding box center [561, 257] width 1123 height 514
